Goal: Task Accomplishment & Management: Manage account settings

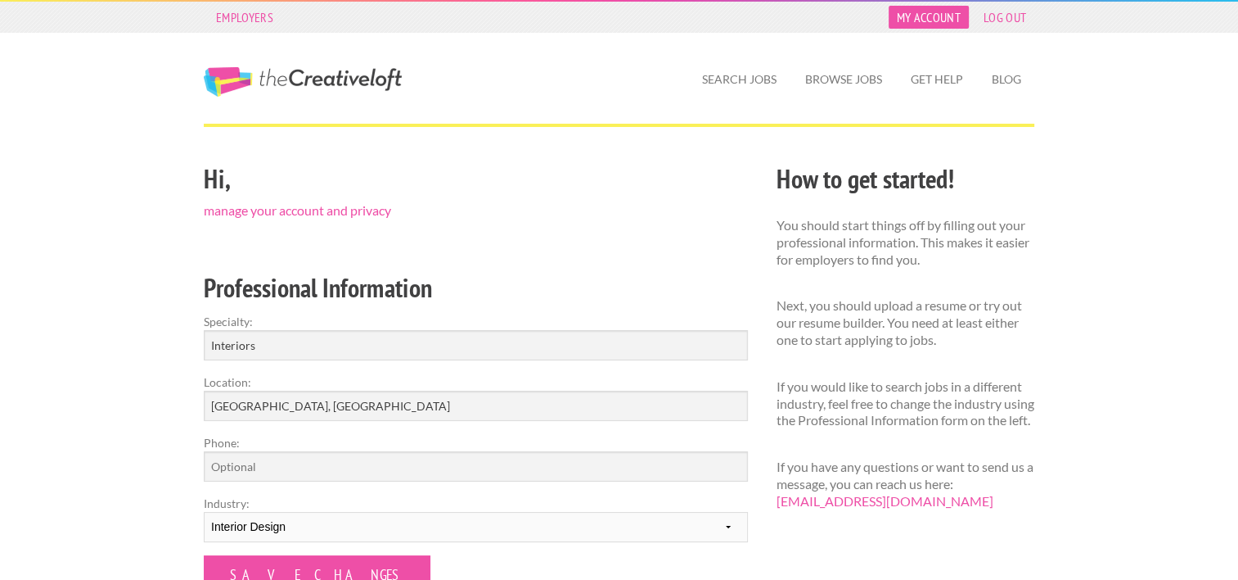
click at [954, 21] on link "My Account" at bounding box center [929, 17] width 80 height 23
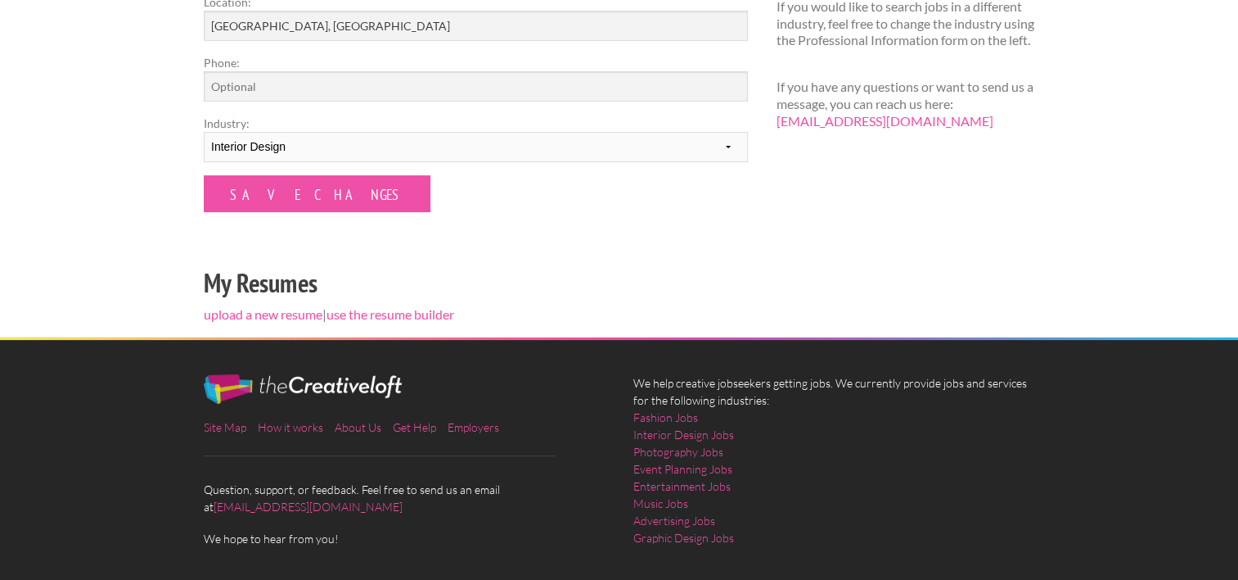
scroll to position [436, 0]
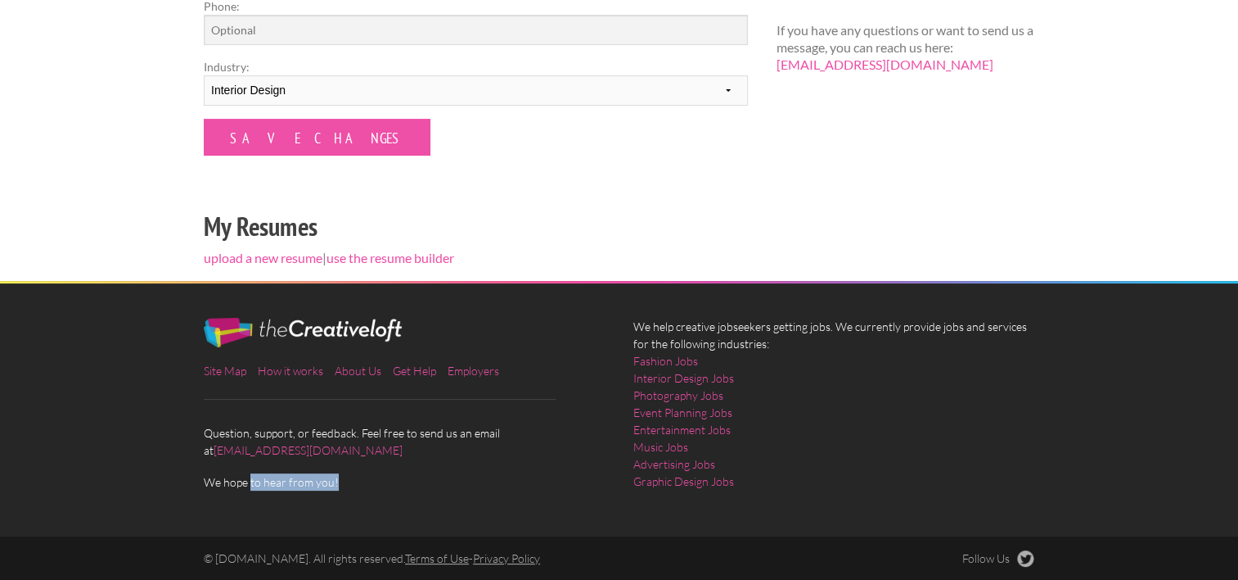
drag, startPoint x: 336, startPoint y: 480, endPoint x: 250, endPoint y: 479, distance: 86.0
click at [250, 479] on span "We hope to hear from you!" at bounding box center [404, 481] width 401 height 17
drag, startPoint x: 250, startPoint y: 479, endPoint x: 203, endPoint y: 450, distance: 55.4
click at [203, 450] on div "Site Map How it works About Us Get Help Employers Question, support, or feedbac…" at bounding box center [405, 404] width 430 height 173
drag, startPoint x: 203, startPoint y: 450, endPoint x: 226, endPoint y: 451, distance: 22.9
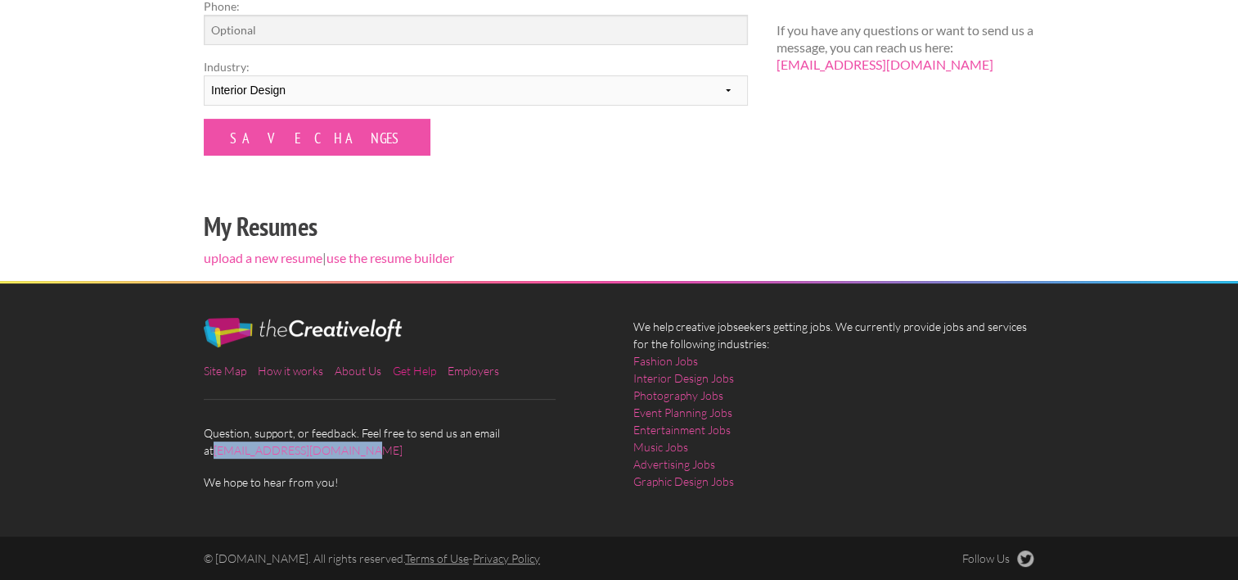
click at [408, 371] on link "Get Help" at bounding box center [414, 370] width 43 height 14
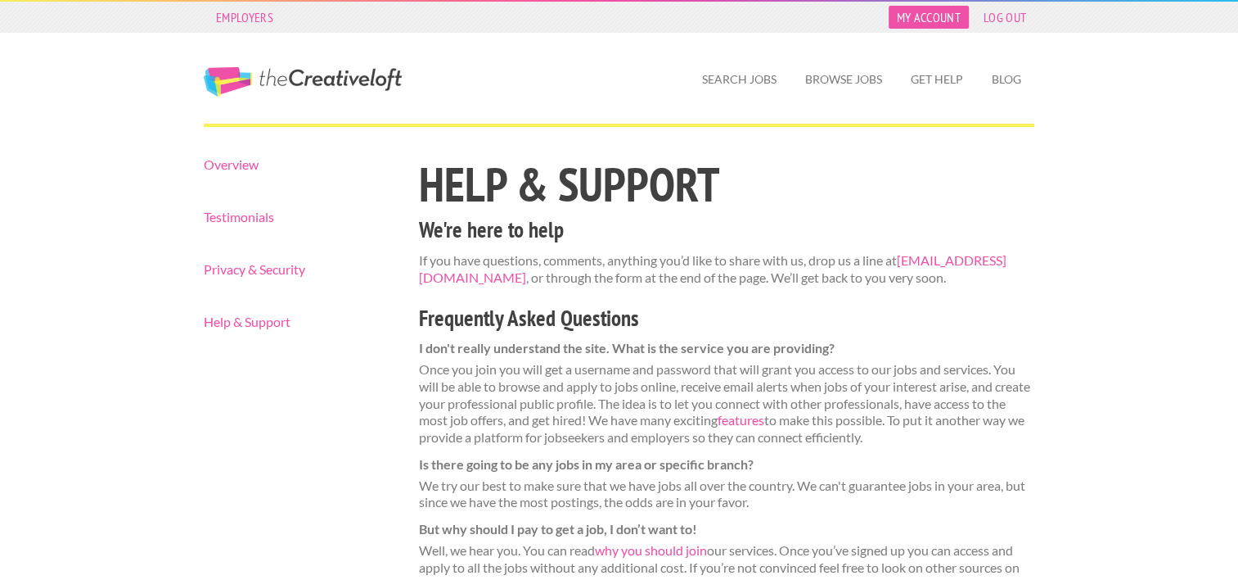
click at [950, 13] on link "My Account" at bounding box center [929, 17] width 80 height 23
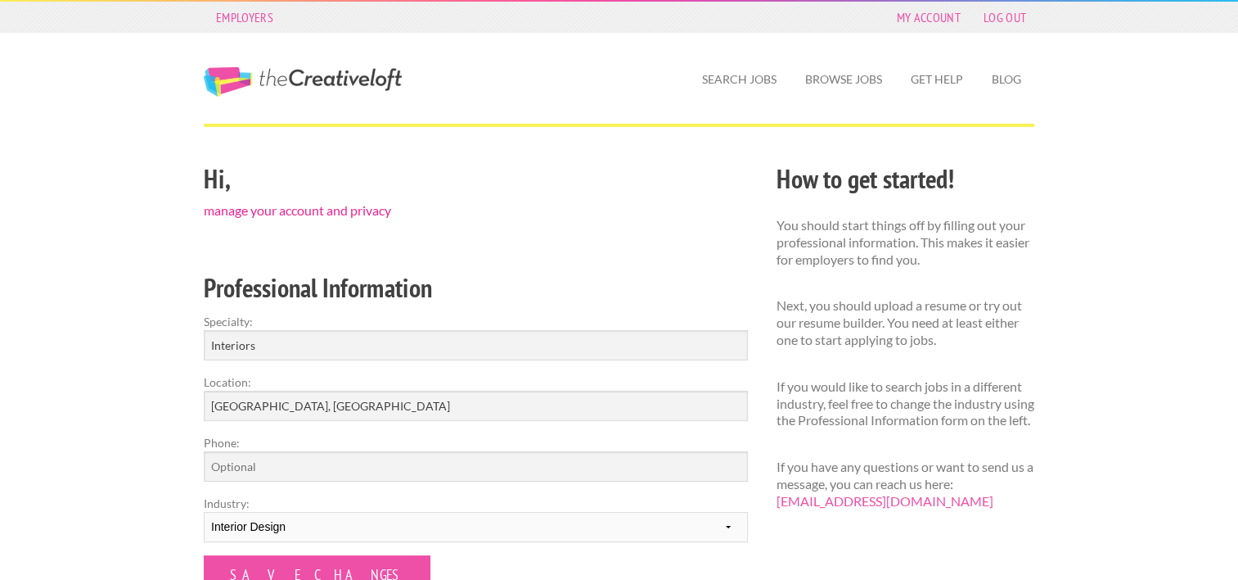
click at [334, 214] on link "manage your account and privacy" at bounding box center [297, 210] width 187 height 16
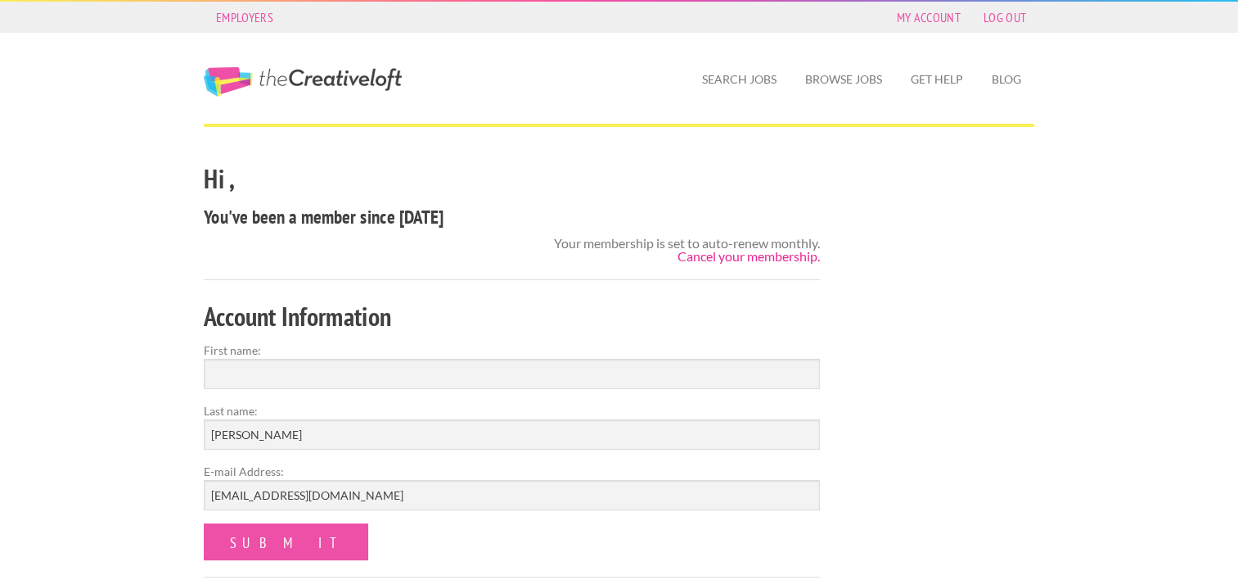
click at [801, 253] on link "Cancel your membership." at bounding box center [749, 256] width 142 height 16
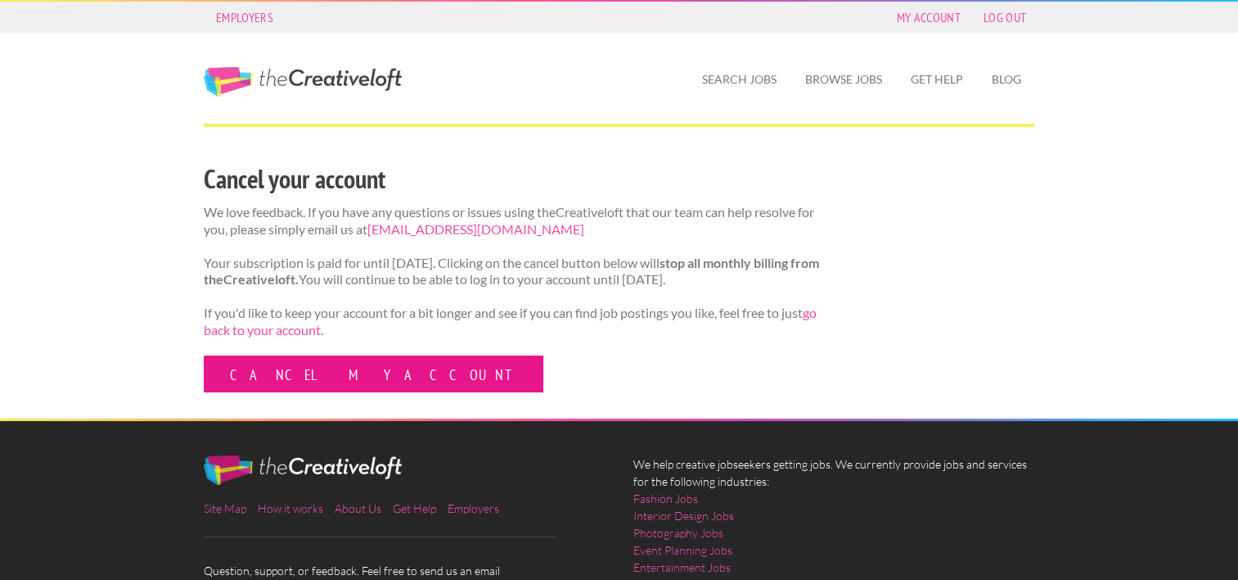
click at [291, 390] on link "Cancel my account" at bounding box center [374, 373] width 340 height 37
